Goal: Information Seeking & Learning: Check status

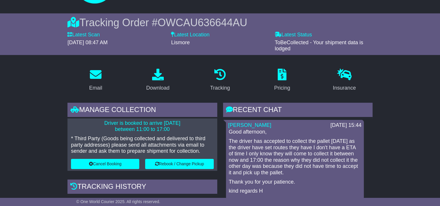
scroll to position [87, 0]
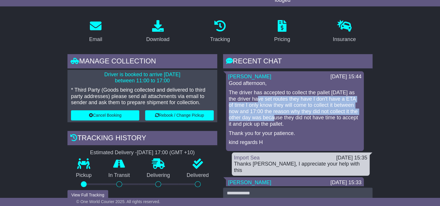
drag, startPoint x: 277, startPoint y: 120, endPoint x: 259, endPoint y: 99, distance: 27.0
click at [259, 99] on p "The driver has accepted to collect the pallet today as the driver have set rout…" at bounding box center [295, 109] width 132 height 38
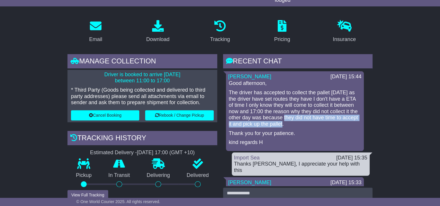
drag, startPoint x: 259, startPoint y: 99, endPoint x: 286, endPoint y: 121, distance: 34.1
click at [286, 121] on p "The driver has accepted to collect the pallet today as the driver have set rout…" at bounding box center [295, 109] width 132 height 38
drag, startPoint x: 286, startPoint y: 121, endPoint x: 272, endPoint y: 121, distance: 13.7
click at [272, 121] on p "The driver has accepted to collect the pallet today as the driver have set rout…" at bounding box center [295, 109] width 132 height 38
drag, startPoint x: 272, startPoint y: 121, endPoint x: 333, endPoint y: 117, distance: 61.2
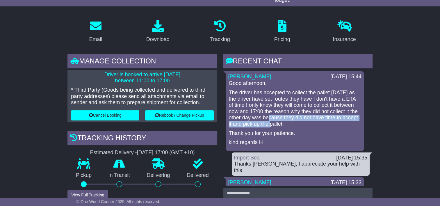
click at [333, 117] on p "The driver has accepted to collect the pallet today as the driver have set rout…" at bounding box center [295, 109] width 132 height 38
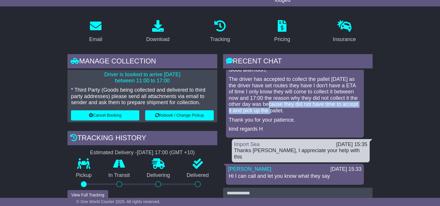
scroll to position [0, 0]
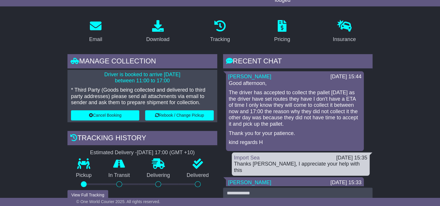
click at [311, 101] on p "The driver has accepted to collect the pallet today as the driver have set rout…" at bounding box center [295, 109] width 132 height 38
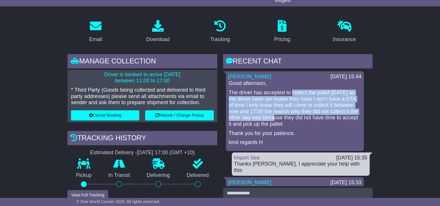
drag, startPoint x: 292, startPoint y: 93, endPoint x: 275, endPoint y: 119, distance: 31.1
click at [275, 119] on p "The driver has accepted to collect the pallet today as the driver have set rout…" at bounding box center [295, 109] width 132 height 38
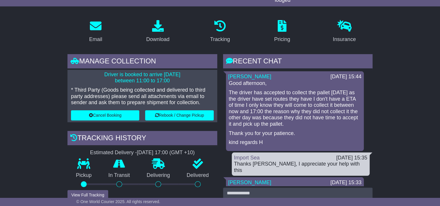
drag, startPoint x: 275, startPoint y: 119, endPoint x: 278, endPoint y: 124, distance: 5.7
click at [278, 125] on p "The driver has accepted to collect the pallet today as the driver have set rout…" at bounding box center [295, 109] width 132 height 38
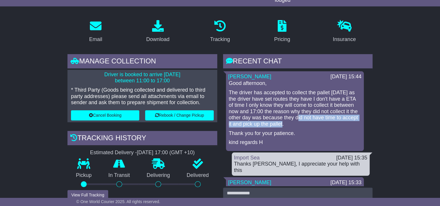
drag, startPoint x: 300, startPoint y: 117, endPoint x: 284, endPoint y: 123, distance: 17.7
click at [284, 123] on p "The driver has accepted to collect the pallet today as the driver have set rout…" at bounding box center [295, 109] width 132 height 38
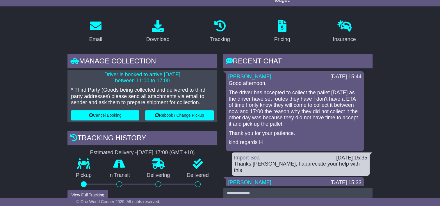
drag, startPoint x: 284, startPoint y: 123, endPoint x: 279, endPoint y: 133, distance: 10.5
click at [279, 133] on p "Thank you for your patience." at bounding box center [295, 133] width 132 height 6
click at [273, 101] on p "The driver has accepted to collect the pallet today as the driver have set rout…" at bounding box center [295, 109] width 132 height 38
click at [277, 112] on p "The driver has accepted to collect the pallet today as the driver have set rout…" at bounding box center [295, 109] width 132 height 38
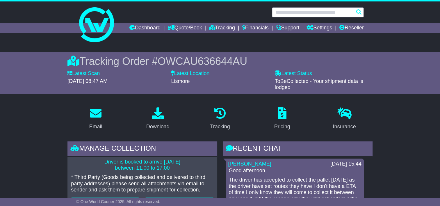
click at [299, 11] on input "text" at bounding box center [318, 12] width 92 height 10
paste input "**********"
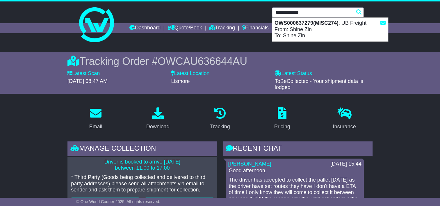
type input "**********"
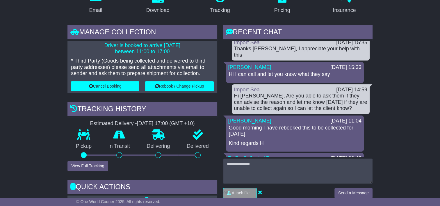
scroll to position [116, 0]
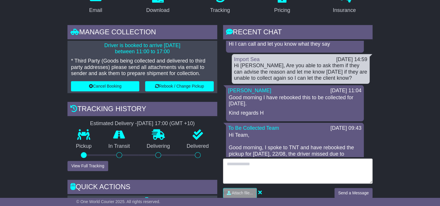
click at [259, 170] on textarea at bounding box center [298, 171] width 150 height 25
type textarea "**********"
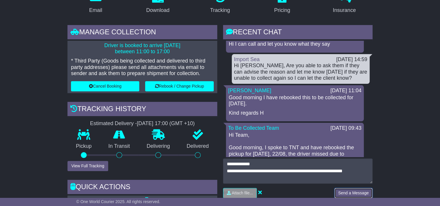
click at [349, 195] on button "Send a Message" at bounding box center [354, 193] width 38 height 10
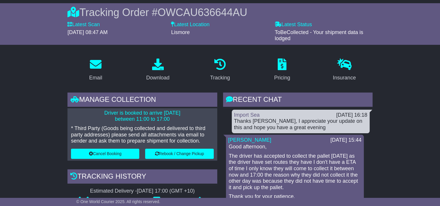
scroll to position [0, 0]
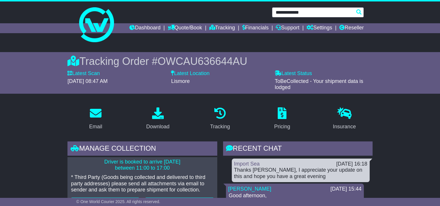
click at [312, 12] on input "**********" at bounding box center [318, 12] width 92 height 10
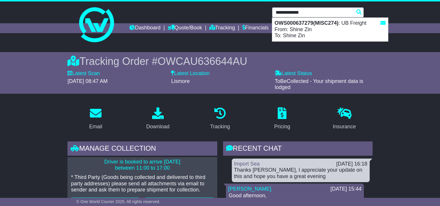
paste input "text"
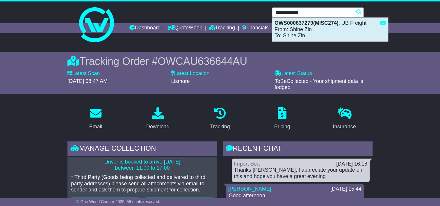
click at [307, 23] on strong "OWS000637279(MISC274)" at bounding box center [307, 23] width 64 height 6
type input "**********"
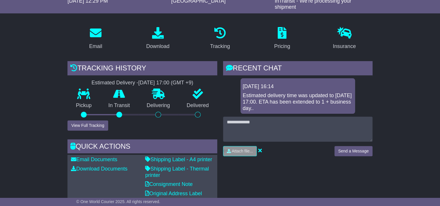
scroll to position [116, 0]
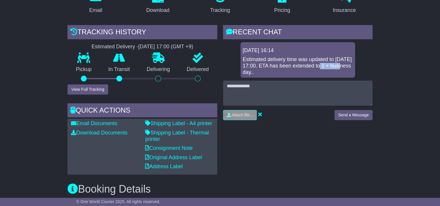
drag, startPoint x: 339, startPoint y: 65, endPoint x: 321, endPoint y: 64, distance: 17.5
click at [321, 64] on div "Estimated delivery time was updated to 26 Aug 2025 17:00. ETA has been extended…" at bounding box center [298, 65] width 110 height 19
drag, startPoint x: 321, startPoint y: 64, endPoint x: 296, endPoint y: 65, distance: 25.1
click at [296, 65] on div "Estimated delivery time was updated to 26 Aug 2025 17:00. ETA has been extended…" at bounding box center [298, 65] width 110 height 19
drag, startPoint x: 296, startPoint y: 65, endPoint x: 271, endPoint y: 65, distance: 25.0
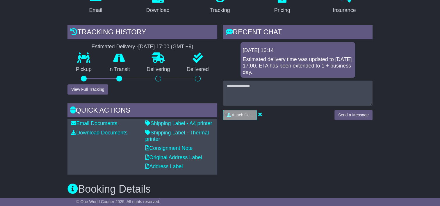
click at [271, 65] on div "Estimated delivery time was updated to 26 Aug 2025 17:00. ETA has been extended…" at bounding box center [298, 65] width 110 height 19
click at [250, 66] on div "Estimated delivery time was updated to 26 Aug 2025 17:00. ETA has been extended…" at bounding box center [298, 65] width 110 height 19
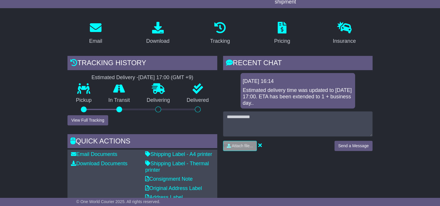
scroll to position [29, 0]
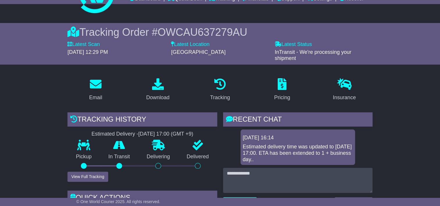
click at [200, 31] on span "OWCAU637279AU" at bounding box center [203, 32] width 90 height 12
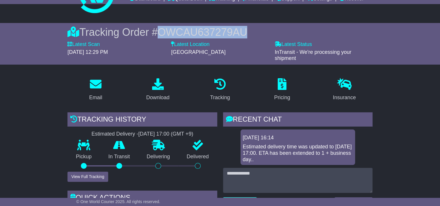
click at [200, 30] on span "OWCAU637279AU" at bounding box center [203, 32] width 90 height 12
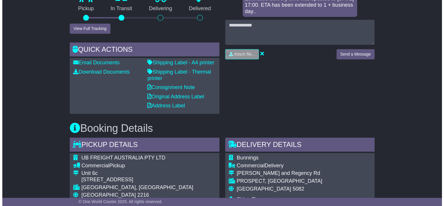
scroll to position [116, 0]
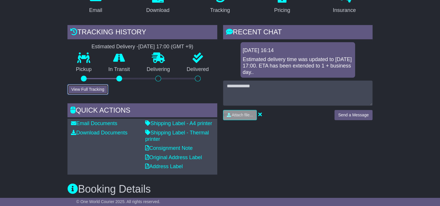
click at [94, 92] on button "View Full Tracking" at bounding box center [87, 89] width 40 height 10
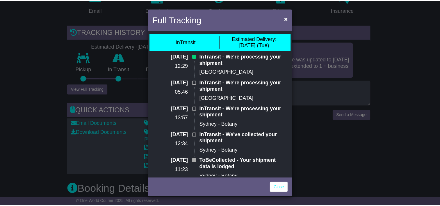
scroll to position [0, 0]
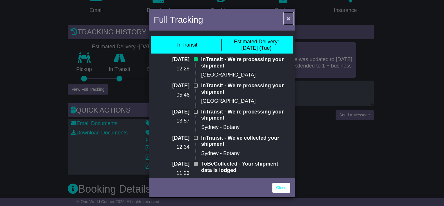
click at [288, 19] on span "×" at bounding box center [288, 18] width 3 height 7
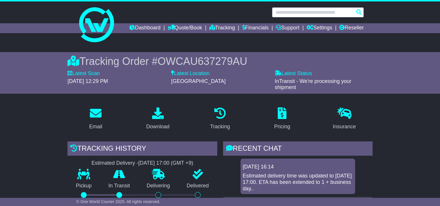
click at [319, 14] on input "text" at bounding box center [318, 12] width 92 height 10
paste input "**********"
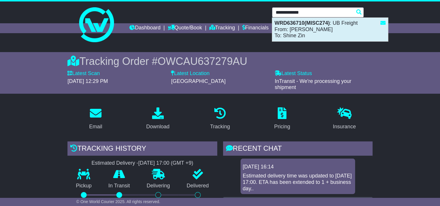
click at [298, 28] on div "WRD636710(MISC274) : UB Freight From: Debrah Mizzi To: Shine Zin" at bounding box center [330, 30] width 116 height 24
type input "*********"
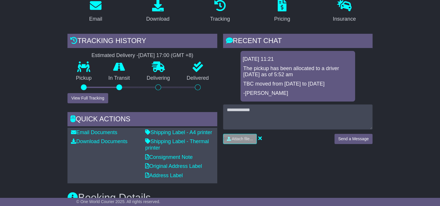
scroll to position [116, 0]
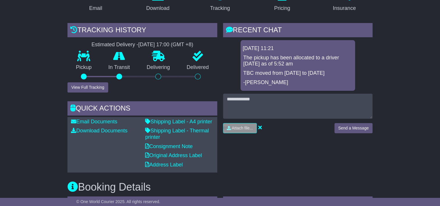
click at [285, 54] on div "25 Aug 2025 11:21 The pickup has been allocated to a driver today as of 5:52 am…" at bounding box center [298, 65] width 115 height 51
drag, startPoint x: 276, startPoint y: 63, endPoint x: 272, endPoint y: 60, distance: 5.1
click at [272, 60] on p "The pickup has been allocated to a driver today as of 5:52 am" at bounding box center [297, 61] width 109 height 13
drag, startPoint x: 272, startPoint y: 60, endPoint x: 277, endPoint y: 72, distance: 12.9
click at [277, 72] on p "TBC moved from 22/08/25 to 25/08/25" at bounding box center [297, 73] width 109 height 6
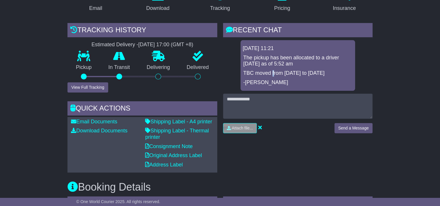
drag, startPoint x: 277, startPoint y: 72, endPoint x: 272, endPoint y: 74, distance: 5.0
click at [272, 74] on p "TBC moved from 22/08/25 to 25/08/25" at bounding box center [297, 73] width 109 height 6
drag, startPoint x: 272, startPoint y: 74, endPoint x: 259, endPoint y: 75, distance: 12.9
click at [259, 75] on p "TBC moved from 22/08/25 to 25/08/25" at bounding box center [297, 73] width 109 height 6
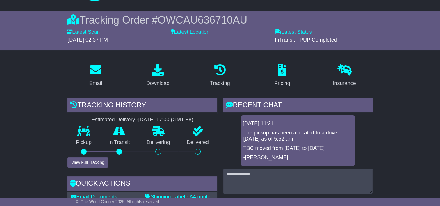
scroll to position [0, 0]
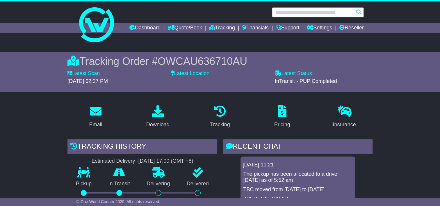
click at [290, 12] on input "text" at bounding box center [318, 12] width 92 height 10
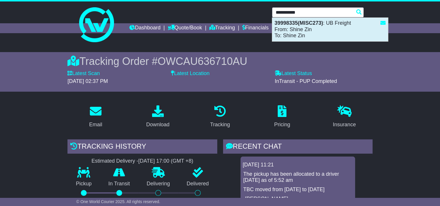
click at [302, 26] on div "39998335(MISC273) : UB Freight From: Shine Zin To: Shine Zin" at bounding box center [330, 30] width 116 height 24
type input "********"
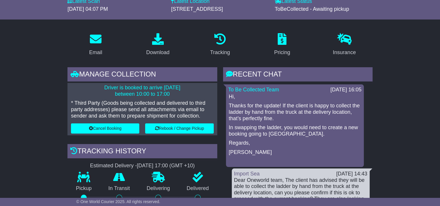
scroll to position [87, 0]
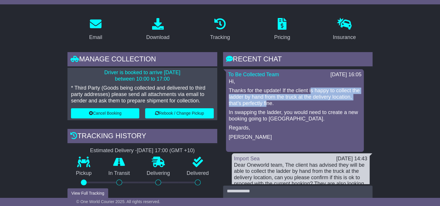
drag, startPoint x: 312, startPoint y: 91, endPoint x: 289, endPoint y: 106, distance: 26.8
click at [289, 106] on p "Thanks for the update! If the client is happy to collect the ladder by hand fro…" at bounding box center [295, 97] width 132 height 19
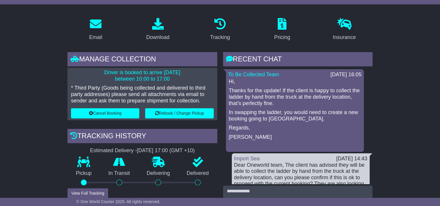
drag, startPoint x: 289, startPoint y: 106, endPoint x: 276, endPoint y: 116, distance: 16.8
click at [276, 116] on p "In swapping the ladder, you would need to create a new booking going to [GEOGRA…" at bounding box center [295, 115] width 132 height 13
drag, startPoint x: 277, startPoint y: 112, endPoint x: 287, endPoint y: 112, distance: 9.9
click at [287, 112] on p "In swapping the ladder, you would need to create a new booking going to [GEOGRA…" at bounding box center [295, 115] width 132 height 13
drag, startPoint x: 287, startPoint y: 112, endPoint x: 289, endPoint y: 116, distance: 5.1
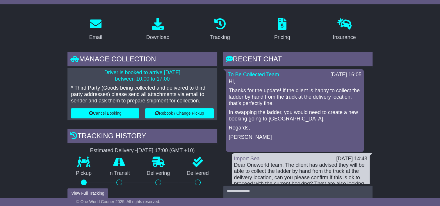
click at [289, 116] on p "In swapping the ladder, you would need to create a new booking going to [GEOGRA…" at bounding box center [295, 115] width 132 height 13
drag, startPoint x: 289, startPoint y: 120, endPoint x: 265, endPoint y: 117, distance: 24.1
click at [265, 117] on p "In swapping the ladder, you would need to create a new booking going to [GEOGRA…" at bounding box center [295, 115] width 132 height 13
drag, startPoint x: 265, startPoint y: 117, endPoint x: 252, endPoint y: 120, distance: 13.6
click at [251, 118] on p "In swapping the ladder, you would need to create a new booking going to [GEOGRA…" at bounding box center [295, 115] width 132 height 13
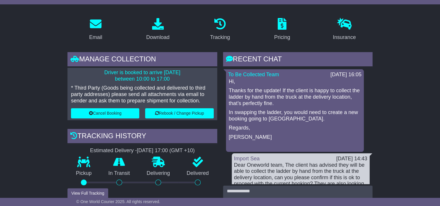
scroll to position [44, 0]
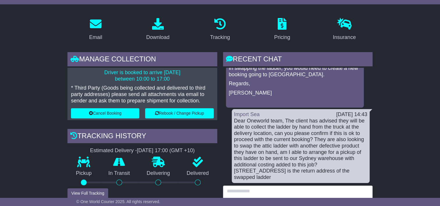
click at [254, 193] on textarea at bounding box center [298, 198] width 150 height 25
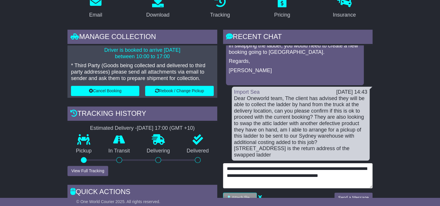
scroll to position [147, 0]
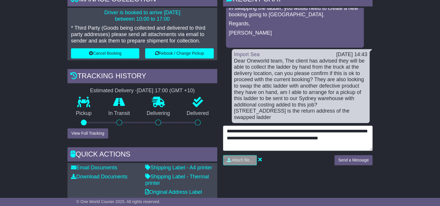
click at [256, 130] on textarea "**********" at bounding box center [298, 138] width 150 height 25
type textarea "**********"
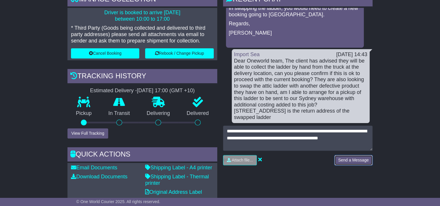
click at [347, 156] on button "Send a Message" at bounding box center [354, 160] width 38 height 10
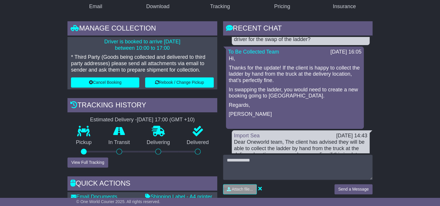
scroll to position [0, 0]
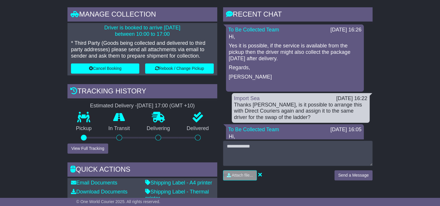
scroll to position [145, 0]
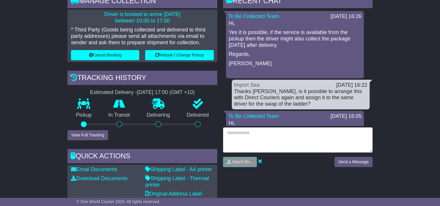
click at [288, 139] on textarea at bounding box center [298, 139] width 150 height 25
type textarea "**********"
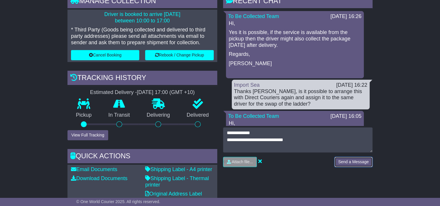
click at [341, 159] on button "Send a Message" at bounding box center [354, 162] width 38 height 10
